Goal: Information Seeking & Learning: Learn about a topic

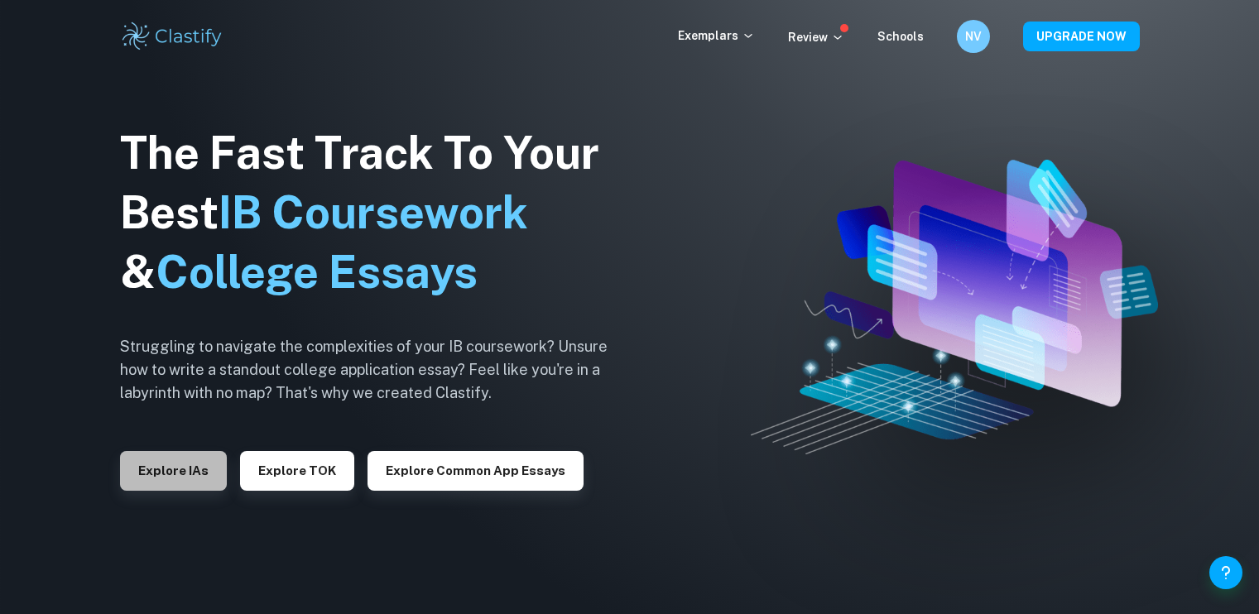
click at [175, 462] on button "Explore IAs" at bounding box center [173, 471] width 107 height 40
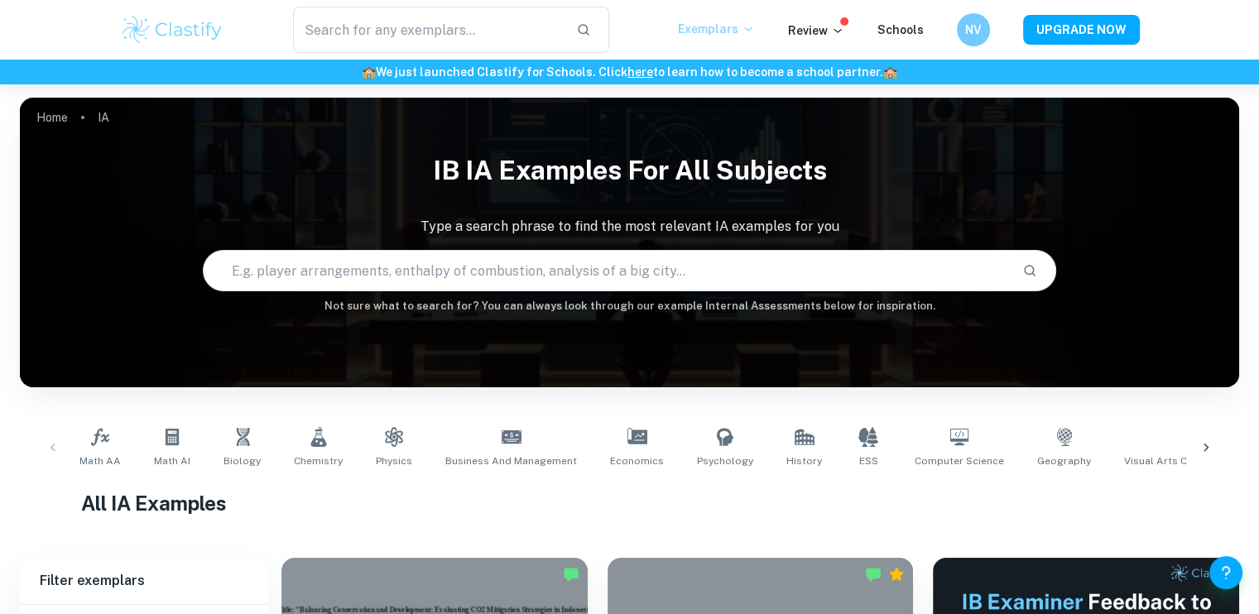
scroll to position [165, 0]
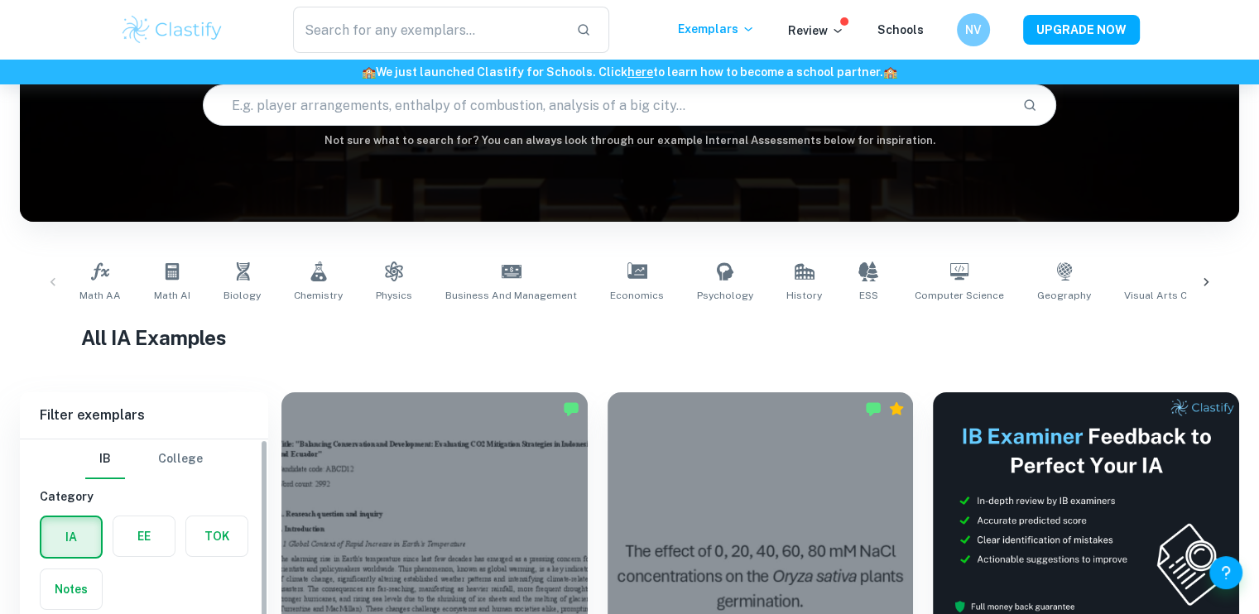
scroll to position [1986, 0]
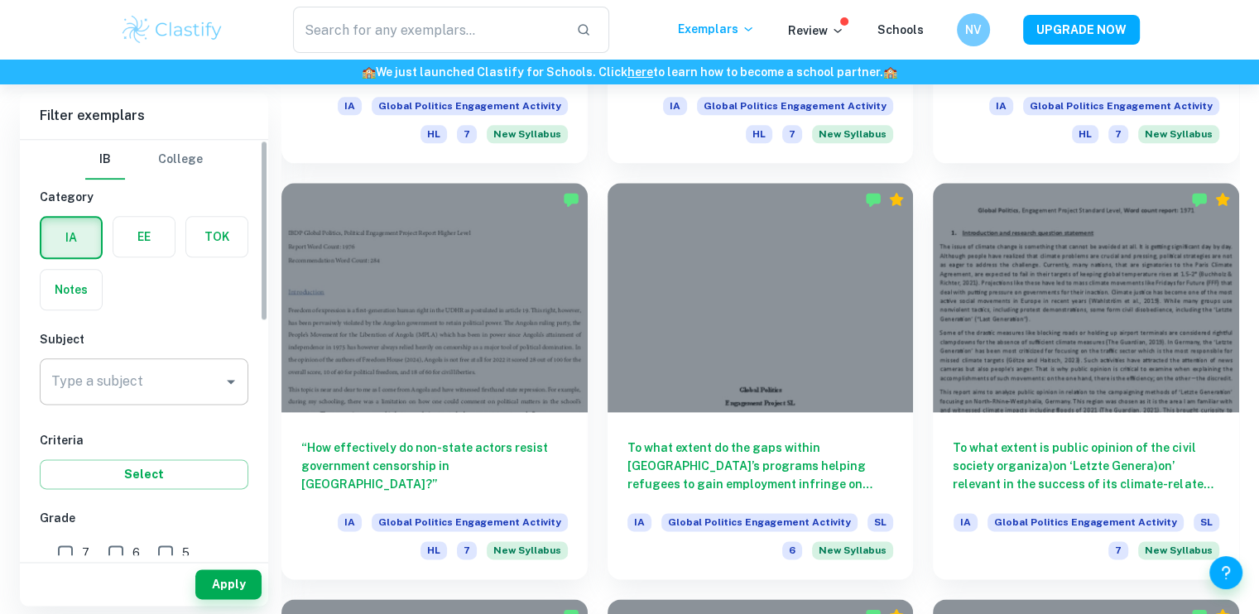
click at [143, 367] on input "Type a subject" at bounding box center [131, 381] width 169 height 31
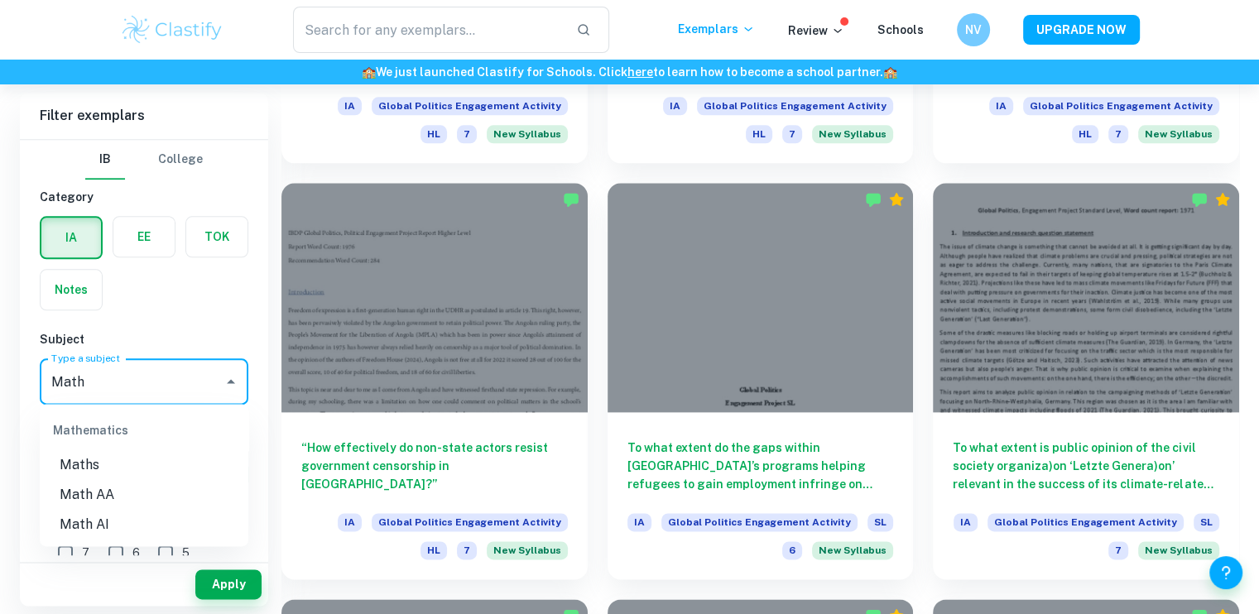
click at [95, 519] on li "Math AI" at bounding box center [144, 525] width 209 height 30
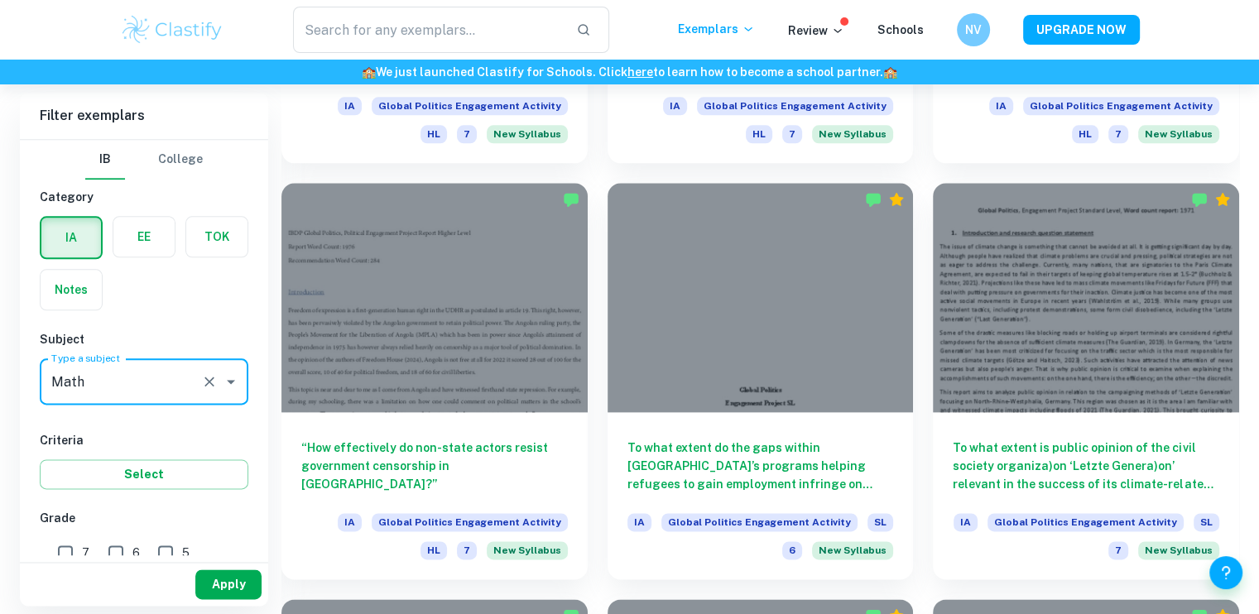
type input "Math AI"
click at [228, 572] on button "Apply" at bounding box center [228, 584] width 66 height 30
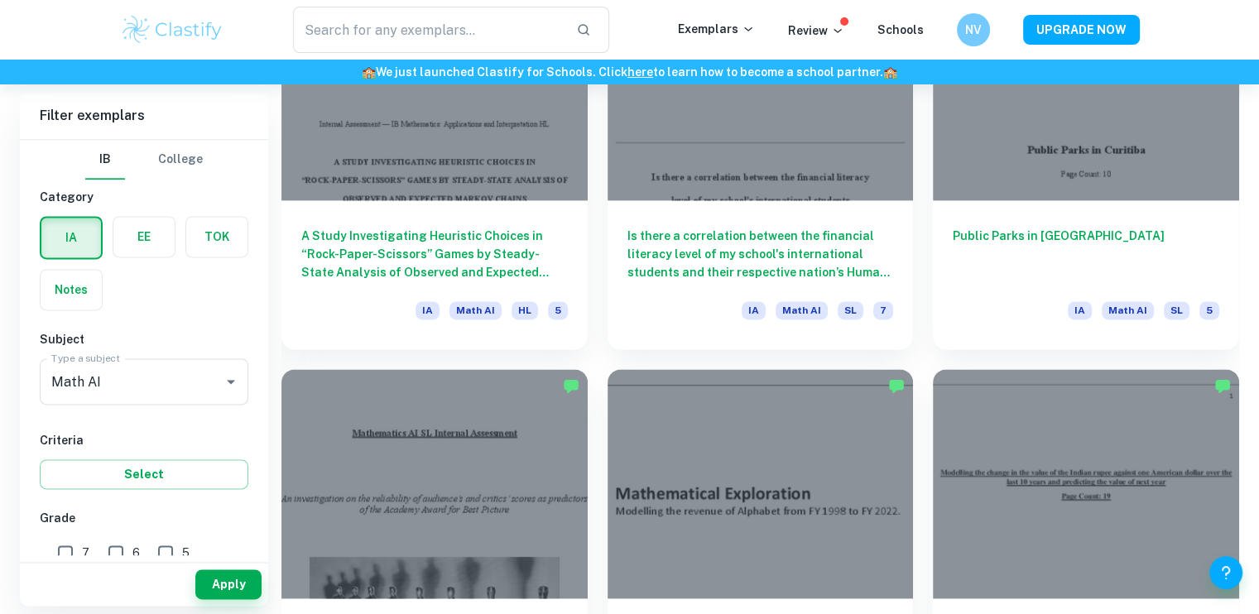
scroll to position [2151, 0]
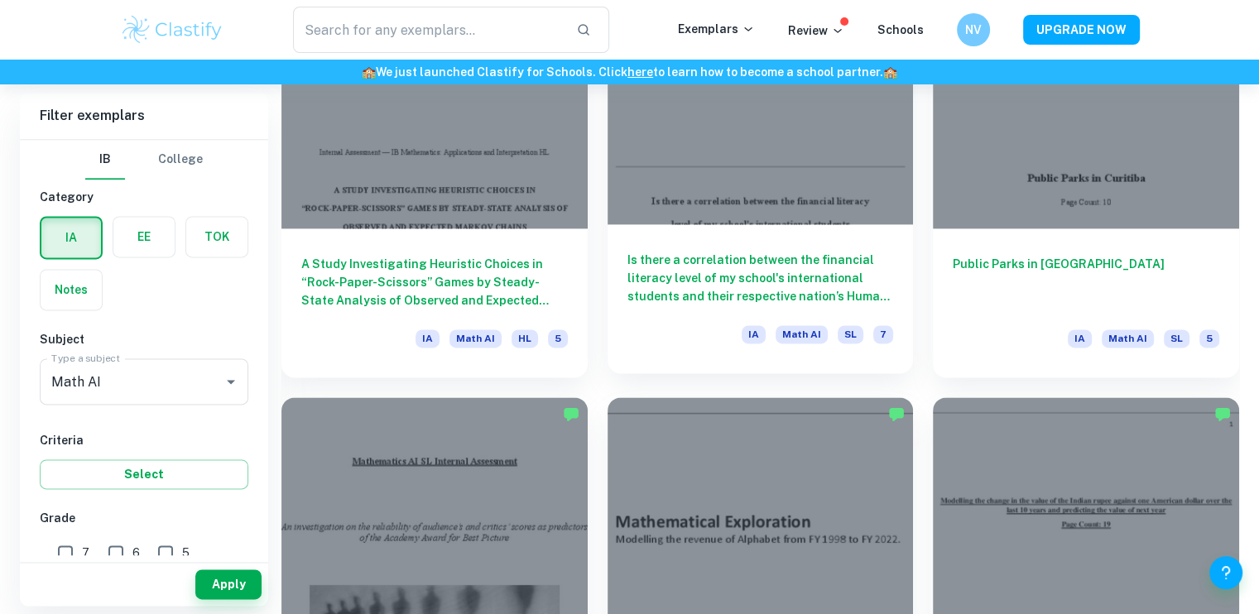
click at [734, 210] on div at bounding box center [760, 109] width 306 height 229
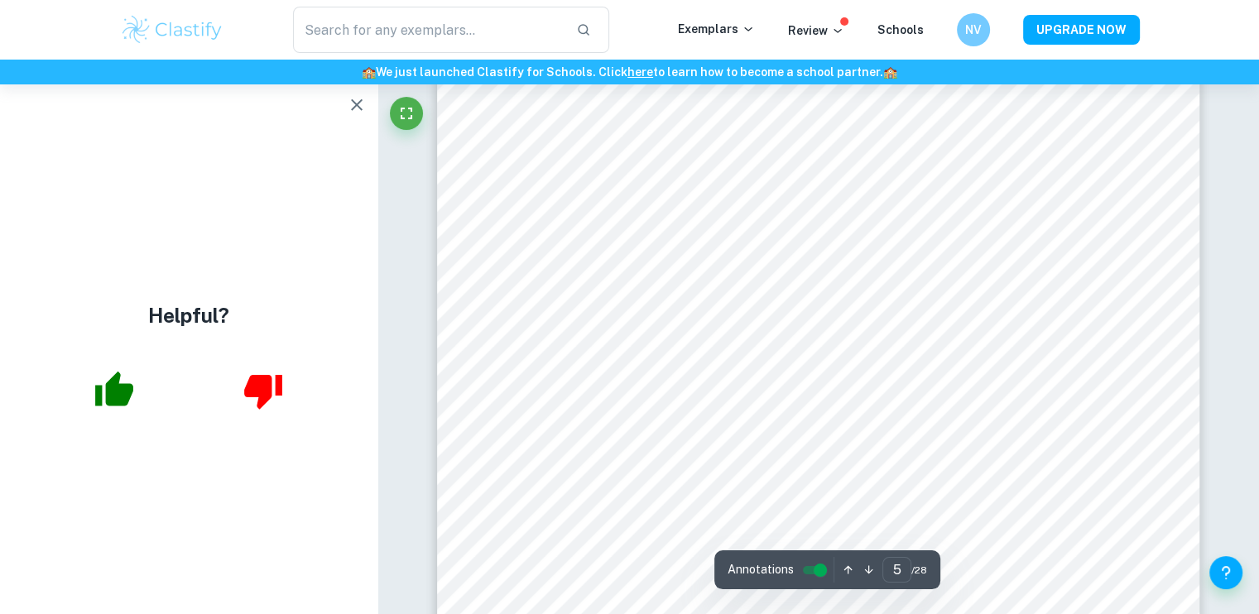
scroll to position [5296, 0]
type input "5"
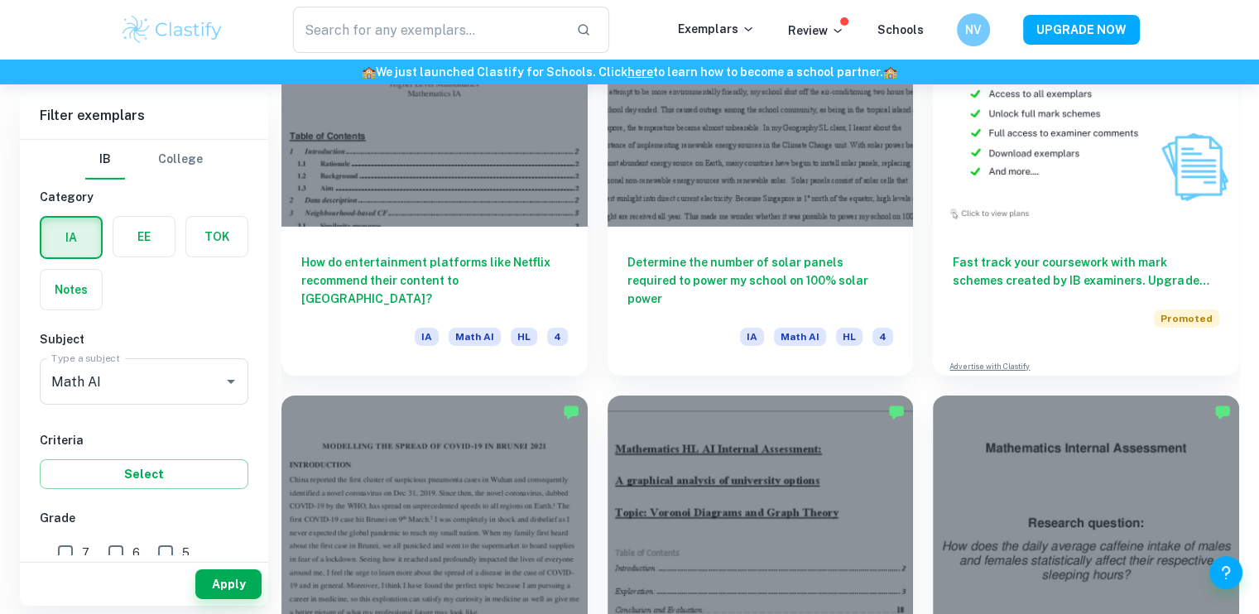
scroll to position [5670, 0]
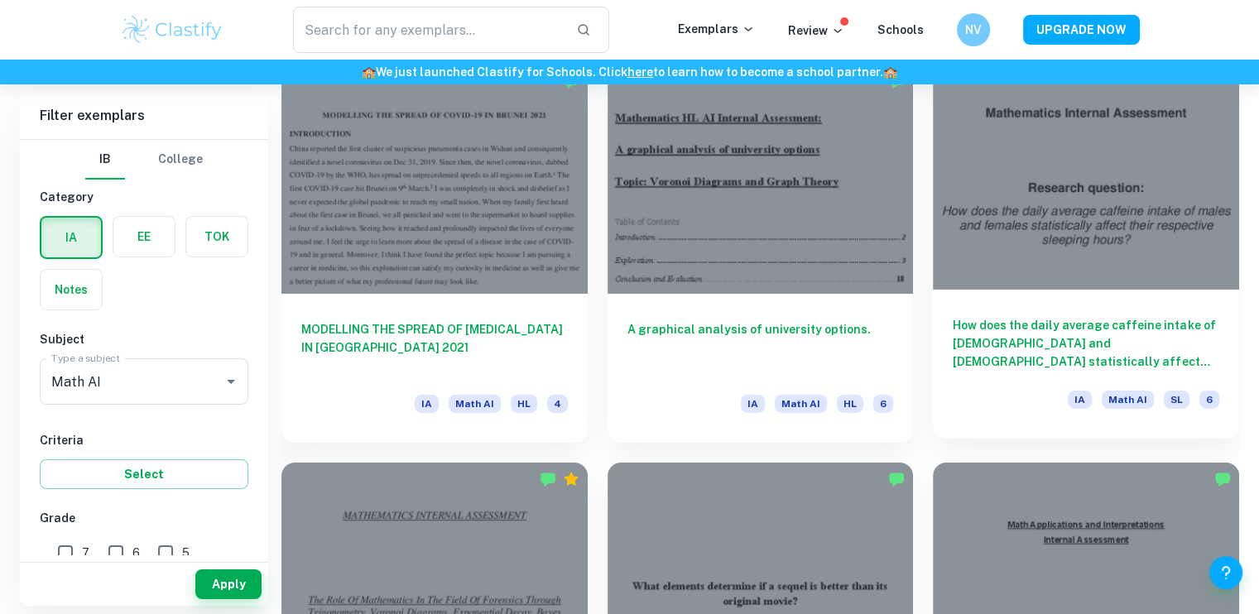
click at [1152, 241] on div at bounding box center [1086, 174] width 306 height 229
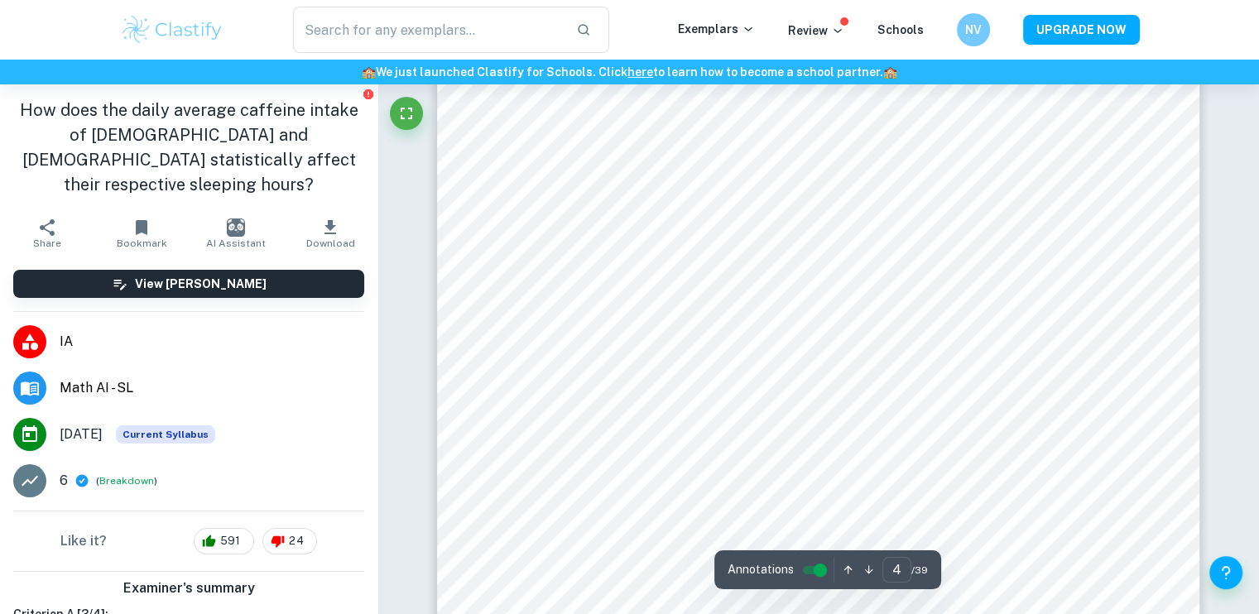
scroll to position [3290, 0]
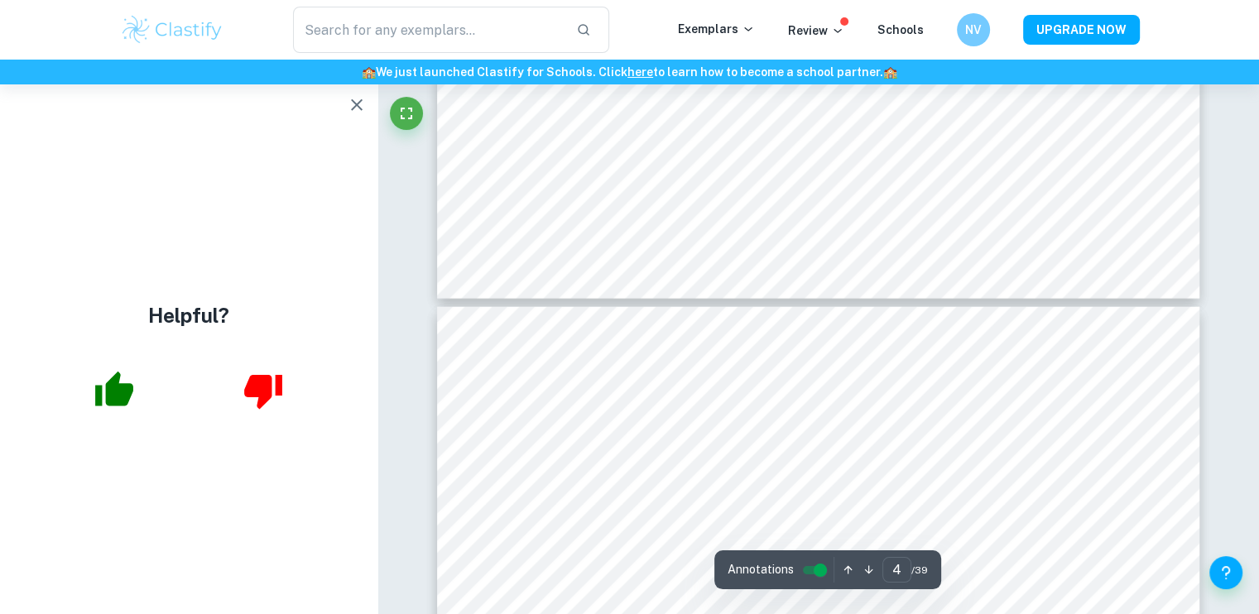
type input "5"
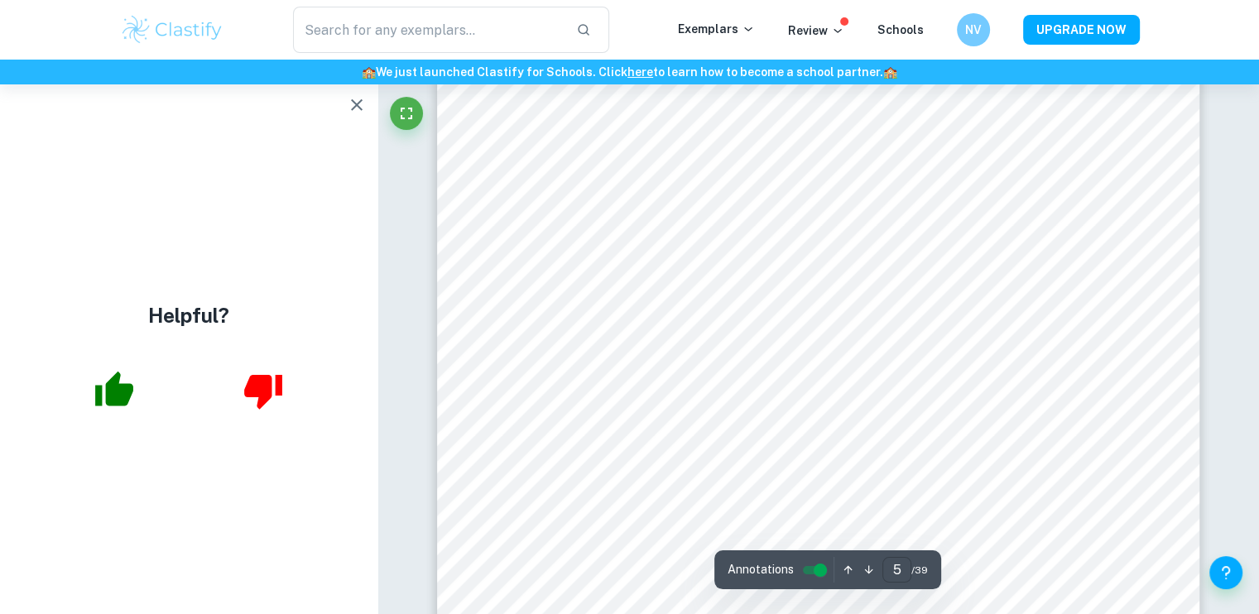
scroll to position [4531, 0]
